Goal: Browse casually: Explore the website without a specific task or goal

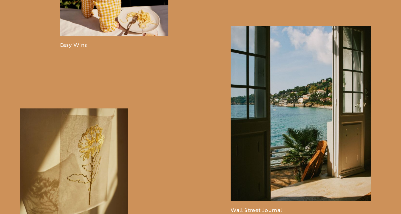
scroll to position [701, 0]
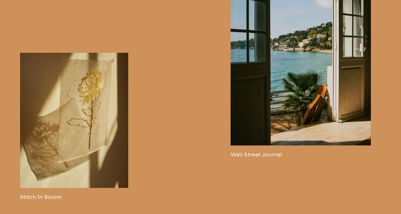
click at [82, 114] on link at bounding box center [74, 126] width 108 height 147
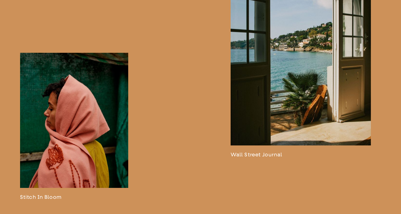
click at [295, 101] on link at bounding box center [301, 64] width 140 height 188
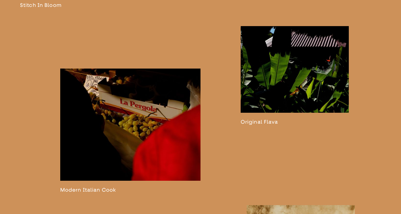
scroll to position [924, 0]
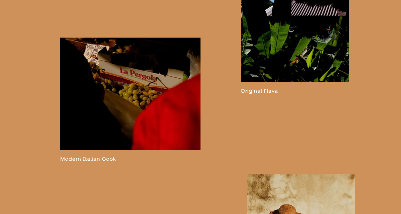
click at [271, 57] on link at bounding box center [295, 44] width 108 height 99
click at [129, 96] on link at bounding box center [130, 100] width 140 height 124
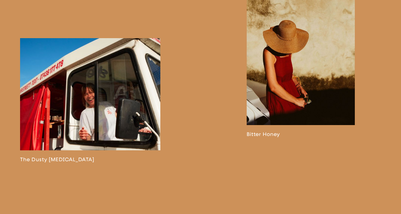
scroll to position [1142, 0]
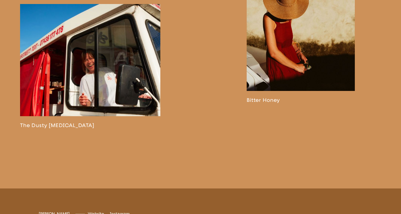
click at [287, 60] on link at bounding box center [301, 29] width 108 height 147
click at [117, 74] on link at bounding box center [90, 66] width 140 height 124
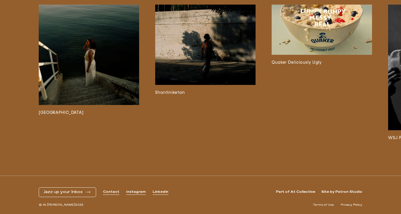
scroll to position [1298, 0]
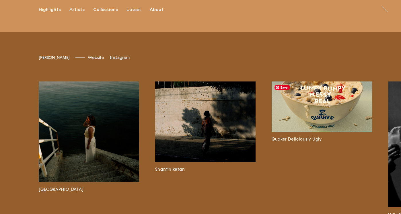
click at [348, 121] on img at bounding box center [322, 106] width 100 height 50
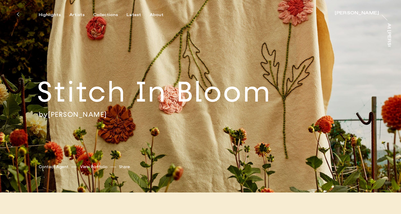
click at [74, 114] on link "[PERSON_NAME]" at bounding box center [77, 114] width 59 height 9
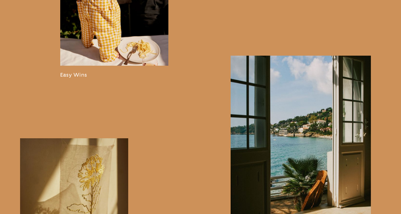
scroll to position [724, 0]
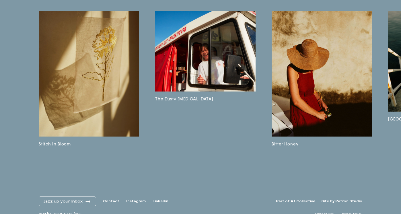
scroll to position [1410, 0]
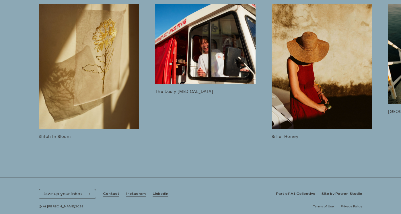
scroll to position [1541, 0]
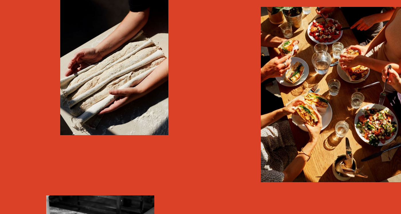
scroll to position [1153, 0]
